Goal: Task Accomplishment & Management: Manage account settings

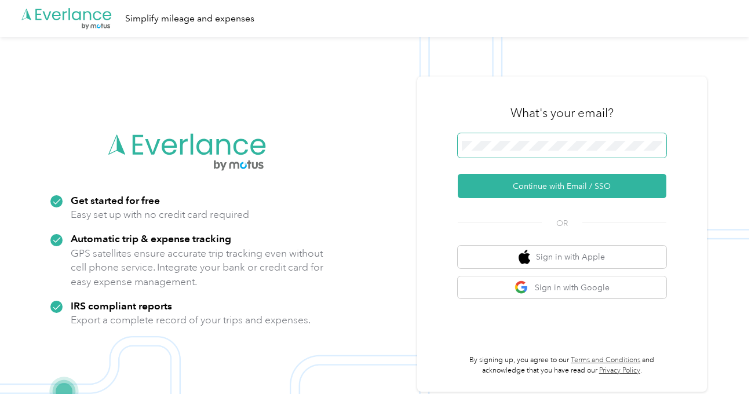
click at [517, 151] on span at bounding box center [562, 145] width 209 height 24
click at [522, 280] on img "button" at bounding box center [521, 287] width 14 height 14
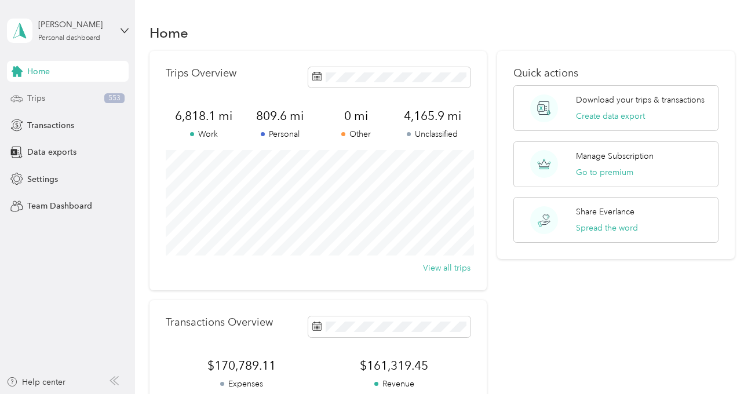
click at [86, 102] on div "Trips 553" at bounding box center [68, 98] width 122 height 21
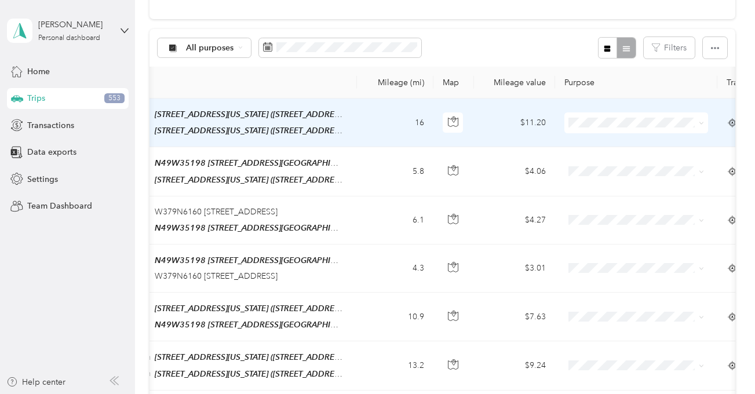
scroll to position [0, 161]
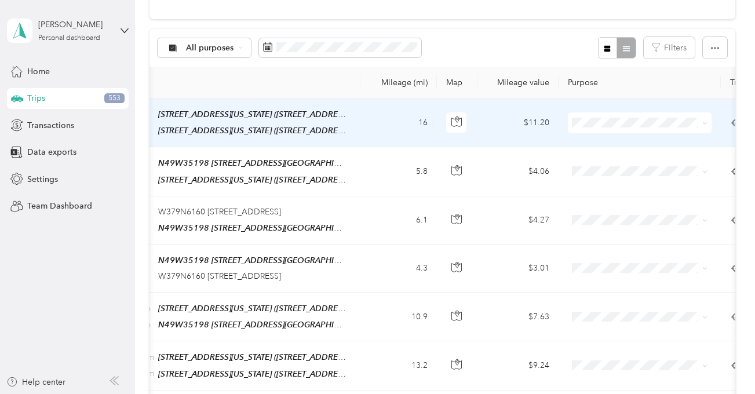
click at [620, 151] on ol "Work Personal Green Swan Hemp Company Other Charity Medical Moving Commute" at bounding box center [641, 215] width 147 height 162
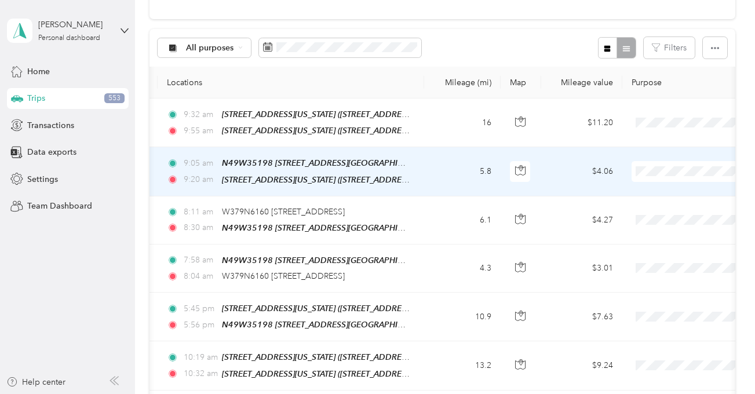
scroll to position [0, 96]
click at [646, 214] on li "Personal" at bounding box center [684, 208] width 147 height 20
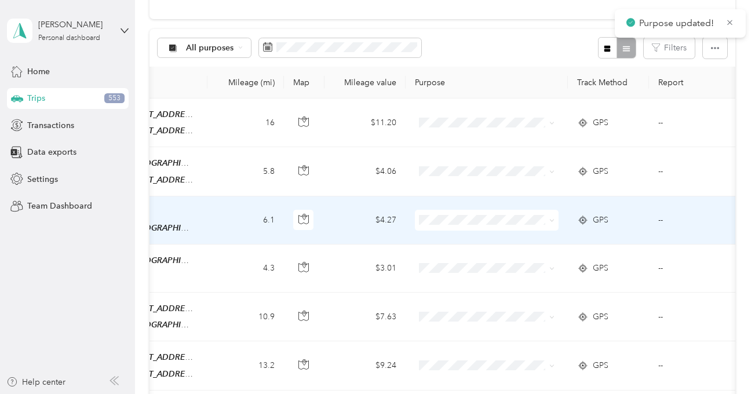
scroll to position [0, 368]
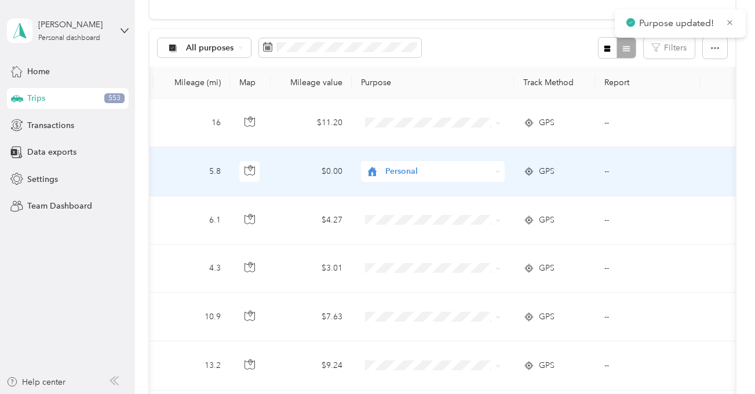
click at [408, 174] on span "Personal" at bounding box center [438, 171] width 106 height 13
click at [410, 209] on span "Personal" at bounding box center [437, 212] width 97 height 12
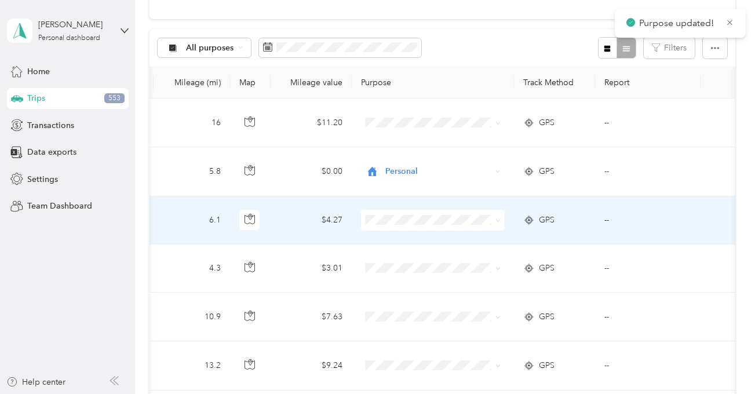
scroll to position [0, 0]
